Goal: Check status: Check status

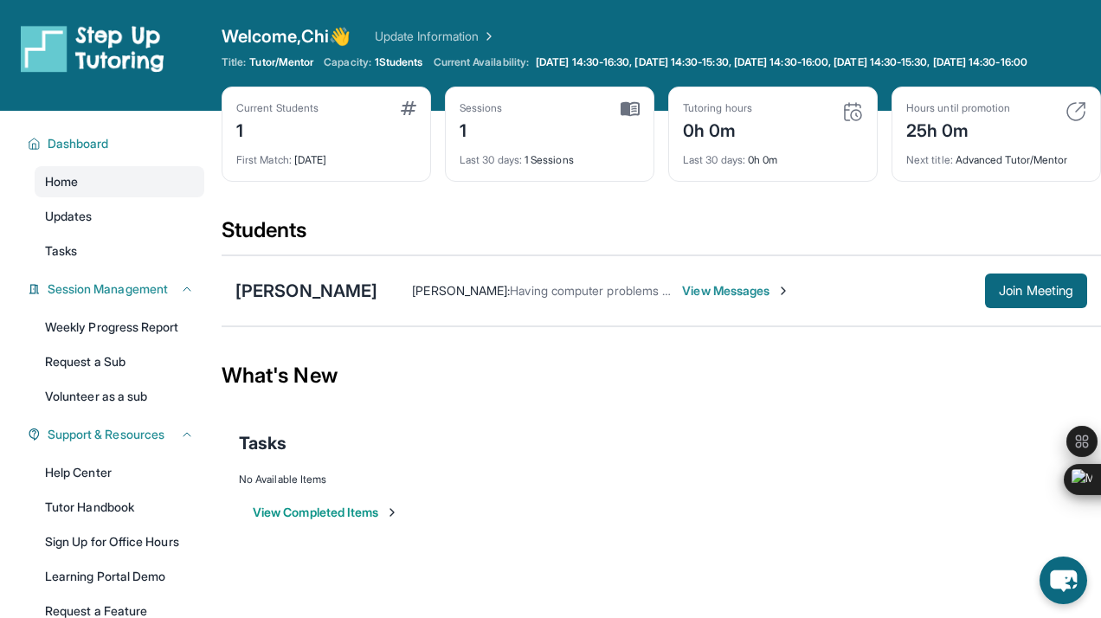
click at [518, 132] on div "Sessions 1" at bounding box center [550, 122] width 180 height 42
click at [735, 132] on div "0h 0m" at bounding box center [717, 129] width 69 height 28
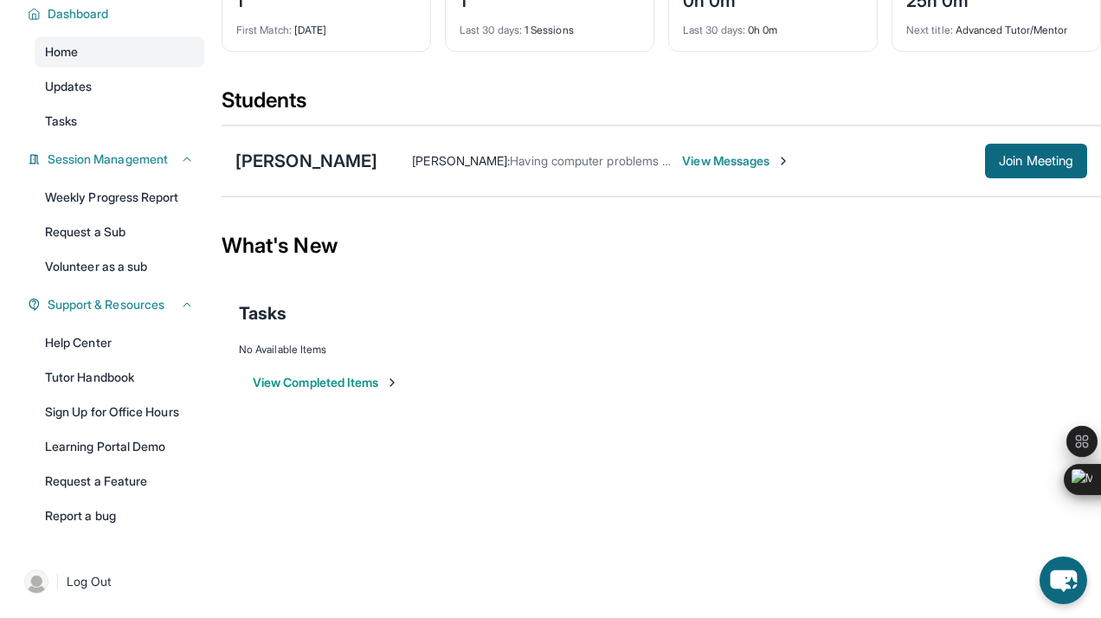
scroll to position [109, 0]
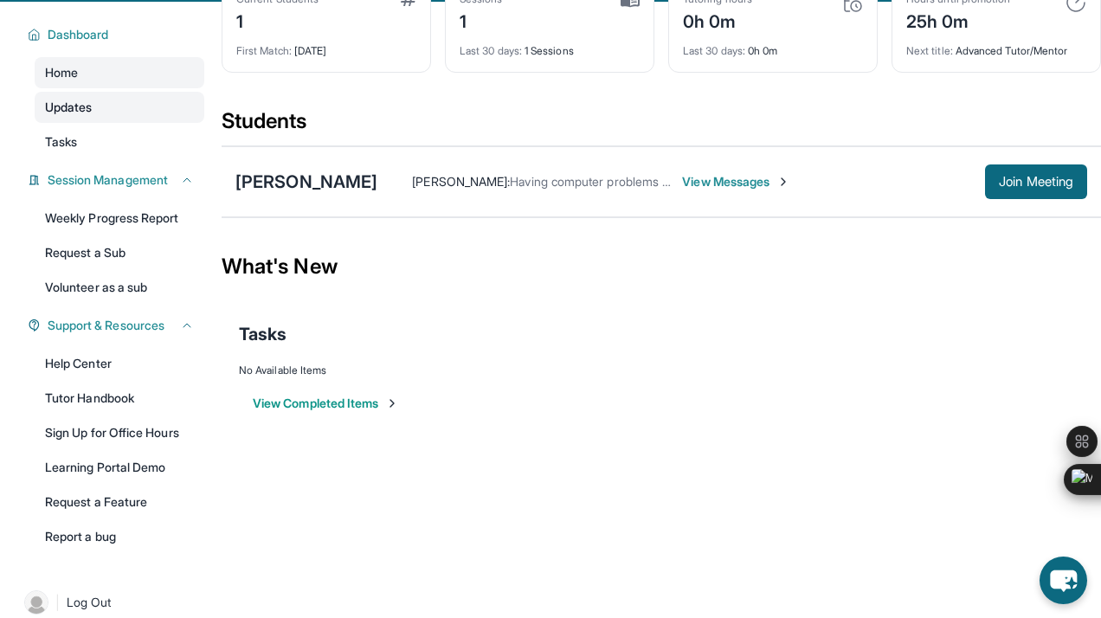
click at [140, 123] on link "Updates" at bounding box center [120, 107] width 170 height 31
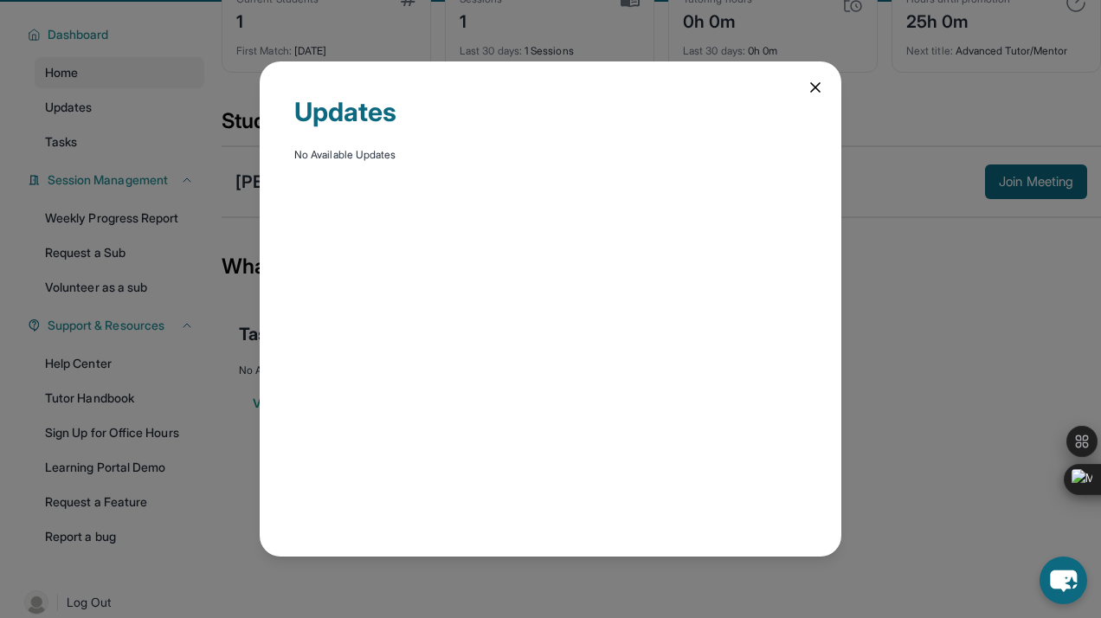
click at [811, 83] on icon at bounding box center [815, 87] width 9 height 9
